Goal: Obtain resource: Download file/media

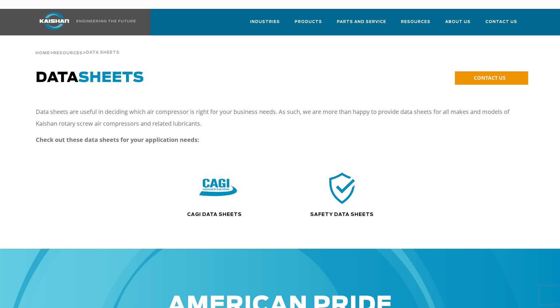
click at [215, 175] on img at bounding box center [218, 188] width 38 height 38
click at [348, 180] on img at bounding box center [342, 188] width 38 height 38
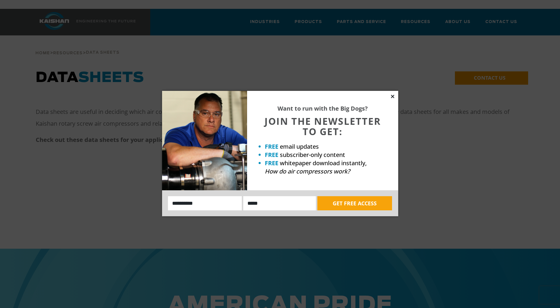
click at [393, 96] on icon at bounding box center [392, 96] width 3 height 3
